Goal: Use online tool/utility

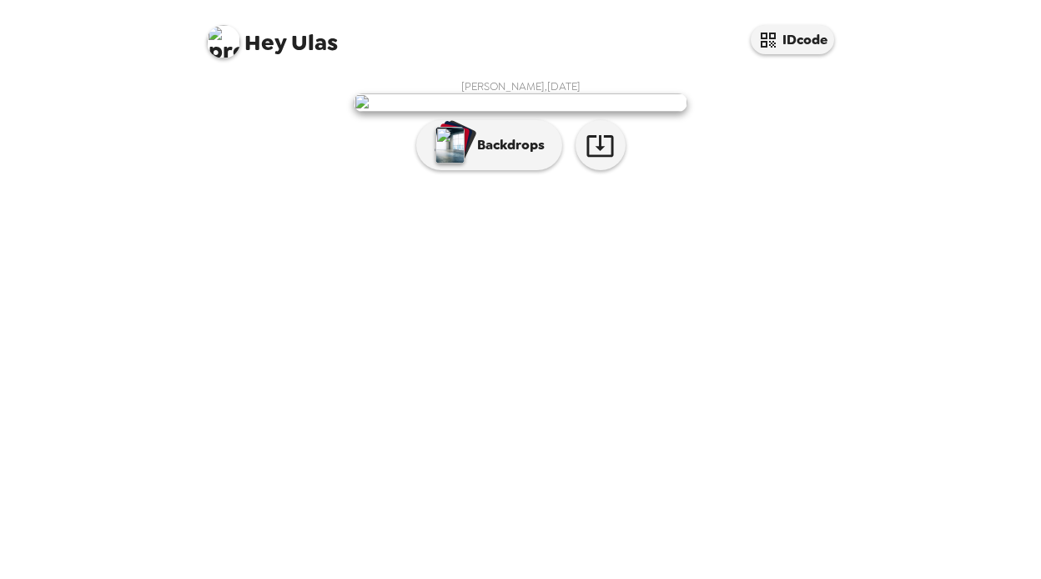
scroll to position [24, 0]
click at [514, 155] on p "Backdrops" at bounding box center [507, 145] width 76 height 20
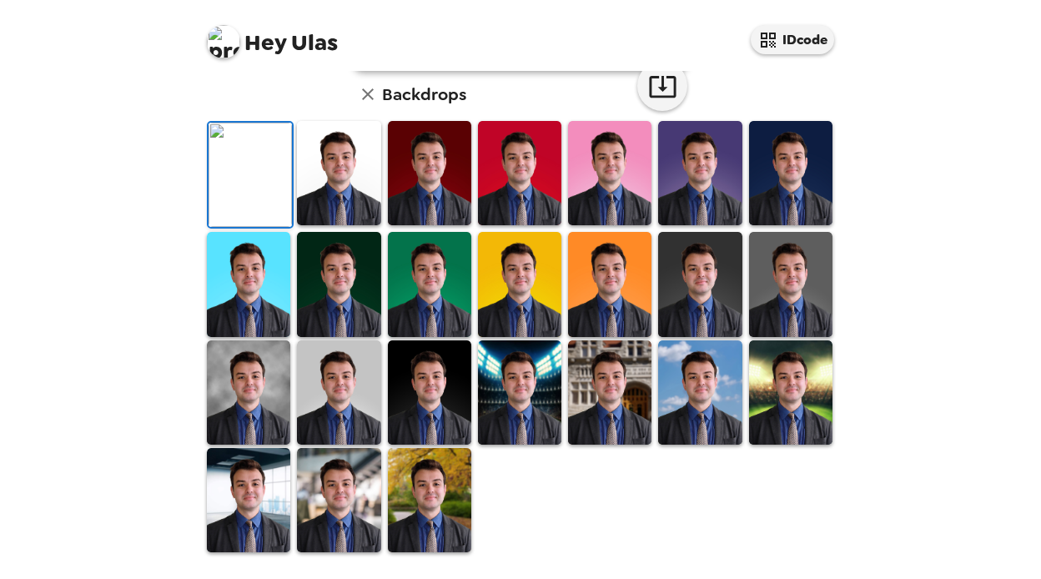
scroll to position [238, 0]
click at [423, 225] on img at bounding box center [429, 173] width 83 height 104
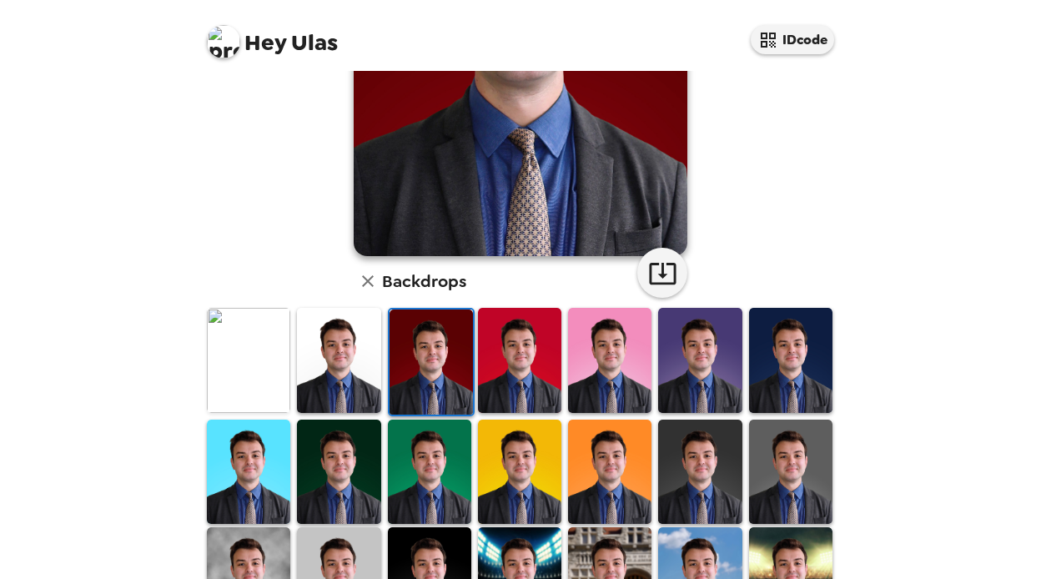
scroll to position [281, 0]
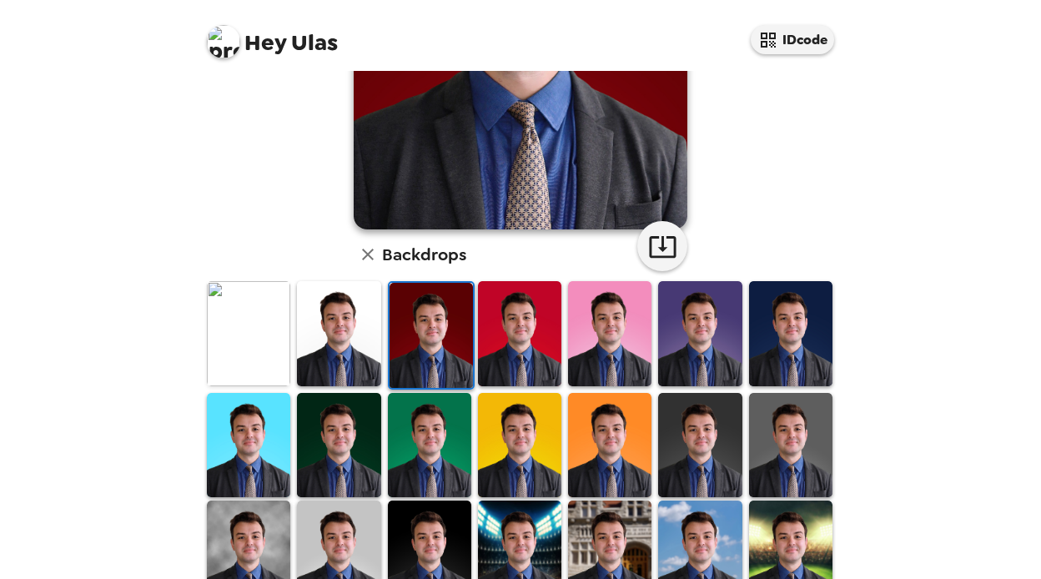
drag, startPoint x: 417, startPoint y: 320, endPoint x: 419, endPoint y: 366, distance: 45.9
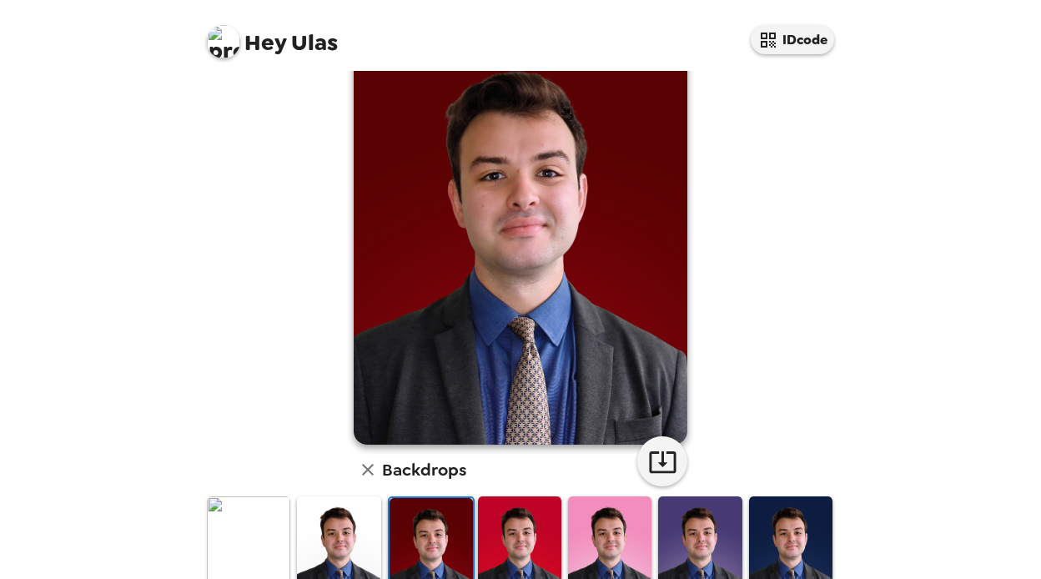
scroll to position [50, 0]
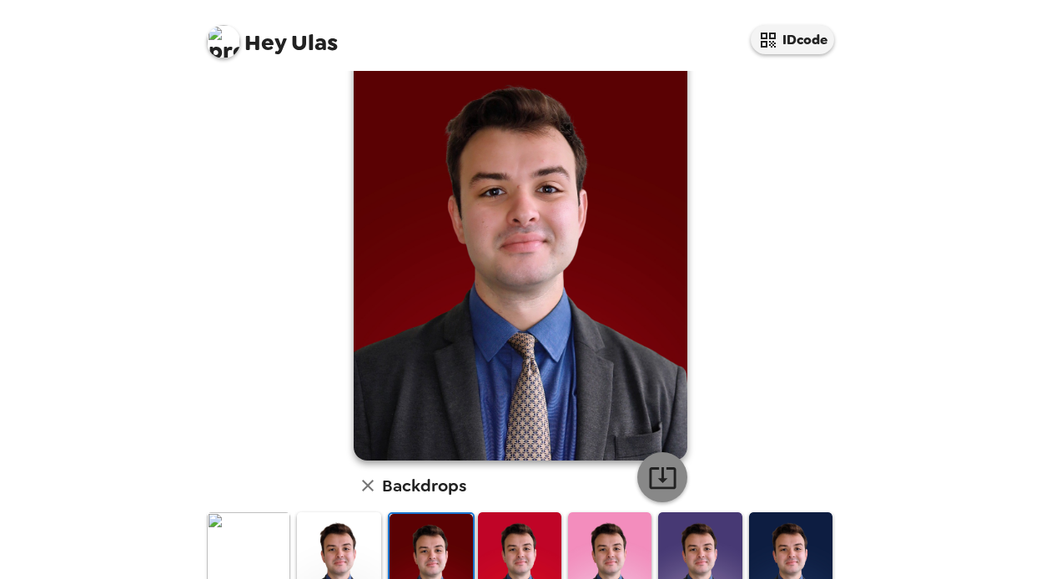
click at [650, 485] on icon "button" at bounding box center [662, 478] width 27 height 22
